Goal: Task Accomplishment & Management: Manage account settings

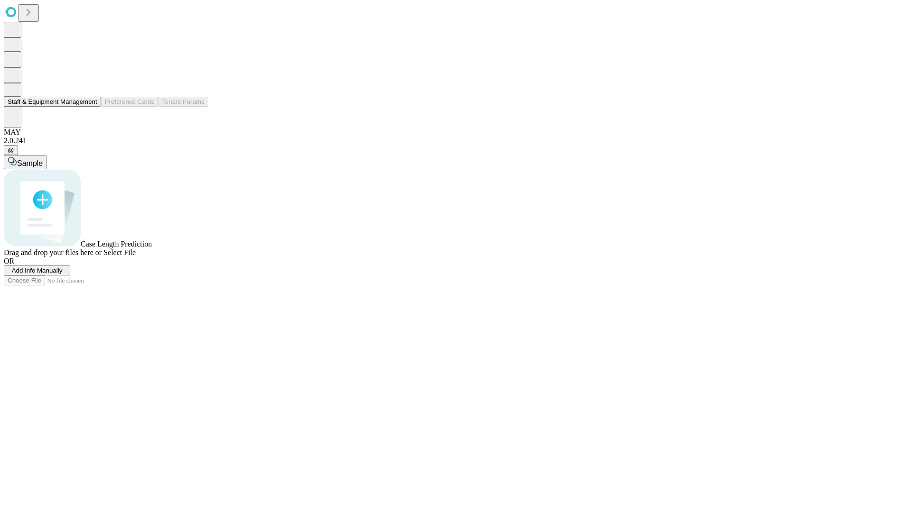
click at [91, 107] on button "Staff & Equipment Management" at bounding box center [52, 102] width 97 height 10
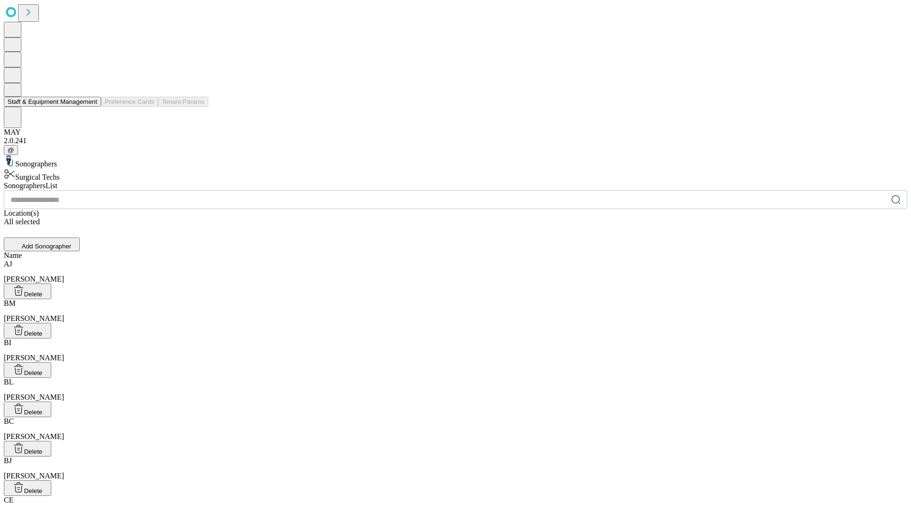
click at [91, 107] on button "Staff & Equipment Management" at bounding box center [52, 102] width 97 height 10
